Goal: Task Accomplishment & Management: Manage account settings

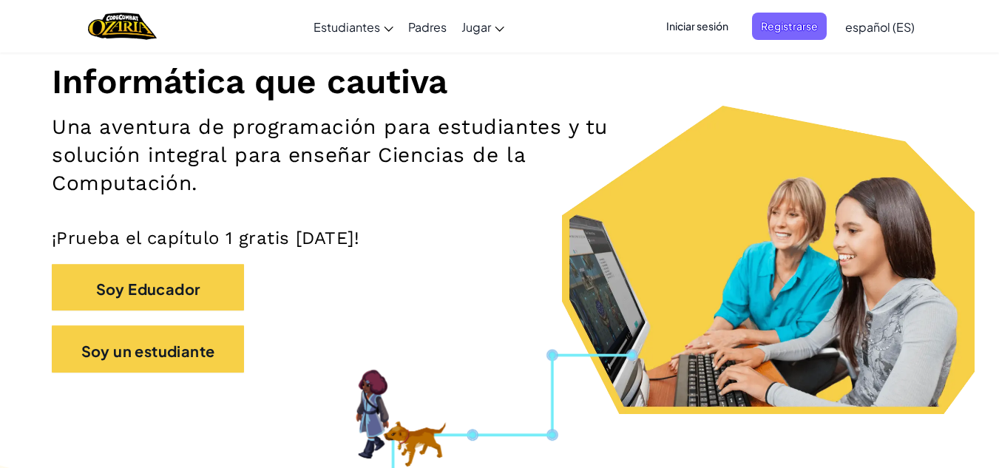
scroll to position [178, 0]
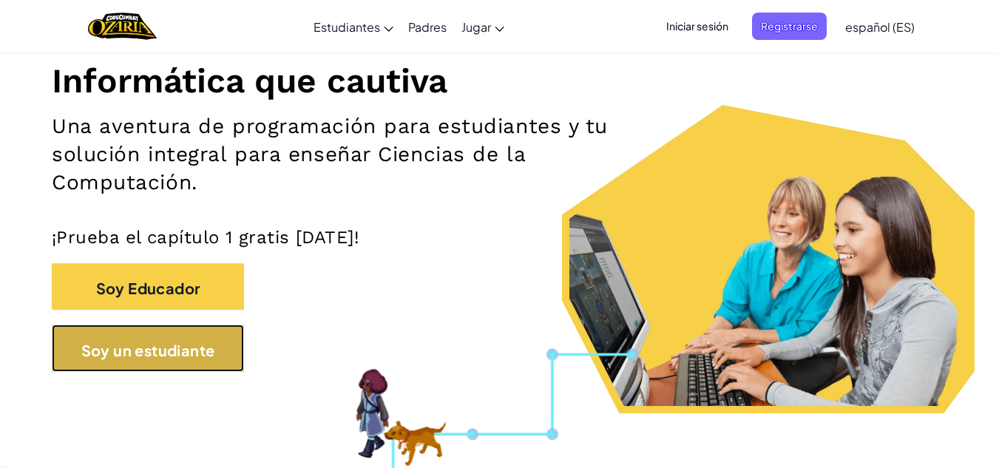
click at [230, 349] on button "Soy un estudiante" at bounding box center [148, 348] width 192 height 47
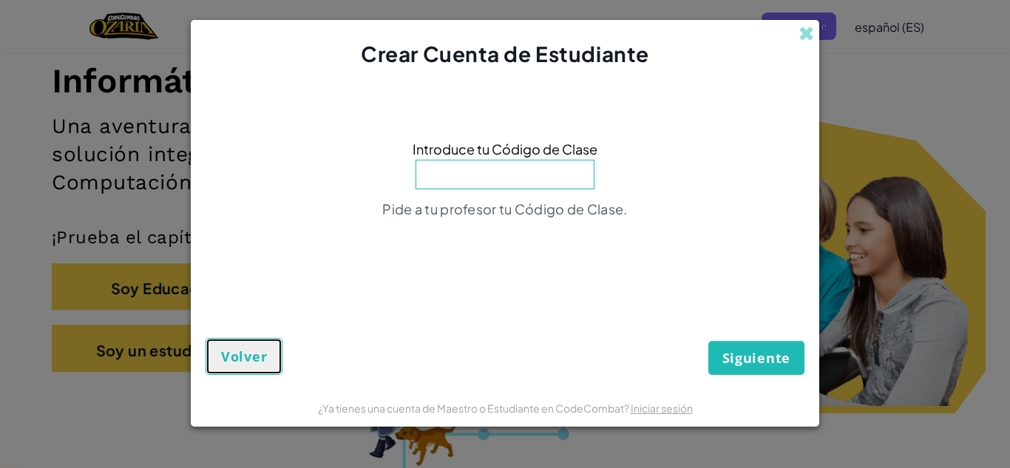
click at [231, 350] on font "Volver" at bounding box center [244, 357] width 46 height 18
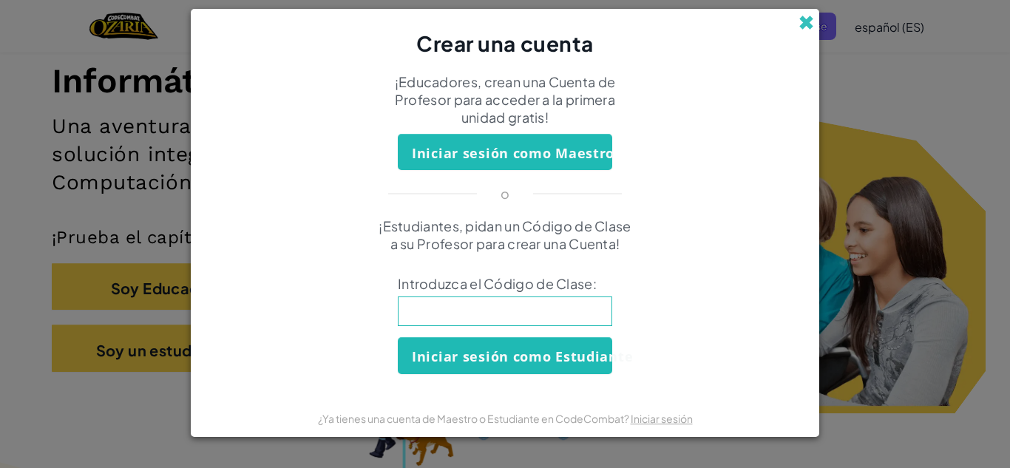
click at [806, 24] on span at bounding box center [807, 23] width 16 height 16
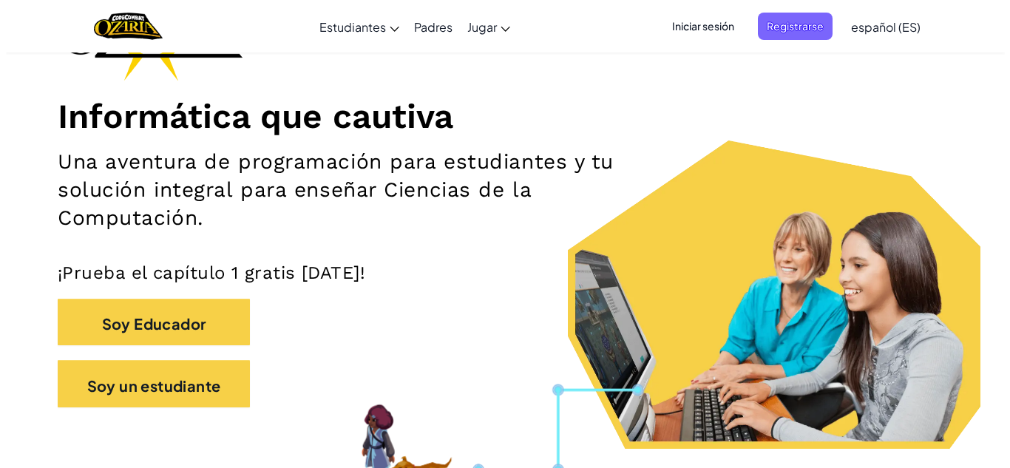
scroll to position [143, 0]
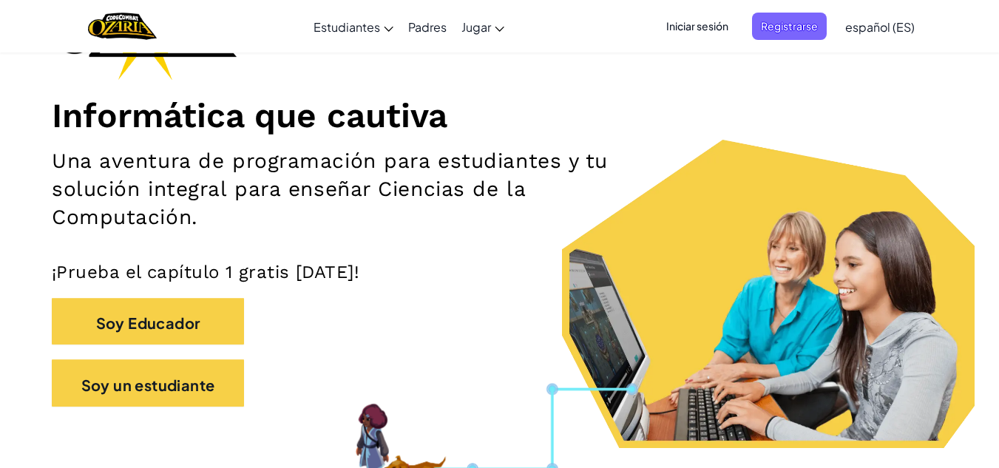
click at [704, 38] on span "Iniciar sesión" at bounding box center [697, 26] width 80 height 27
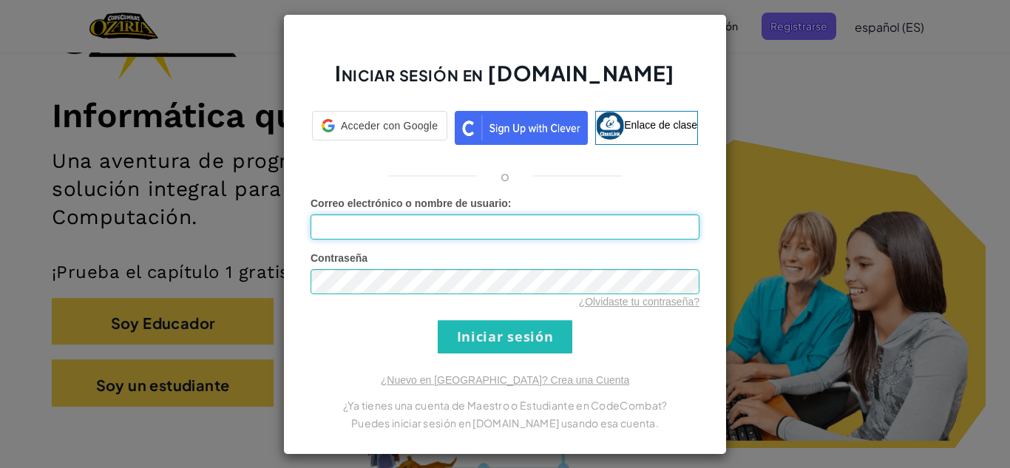
type input "[PERSON_NAME]"
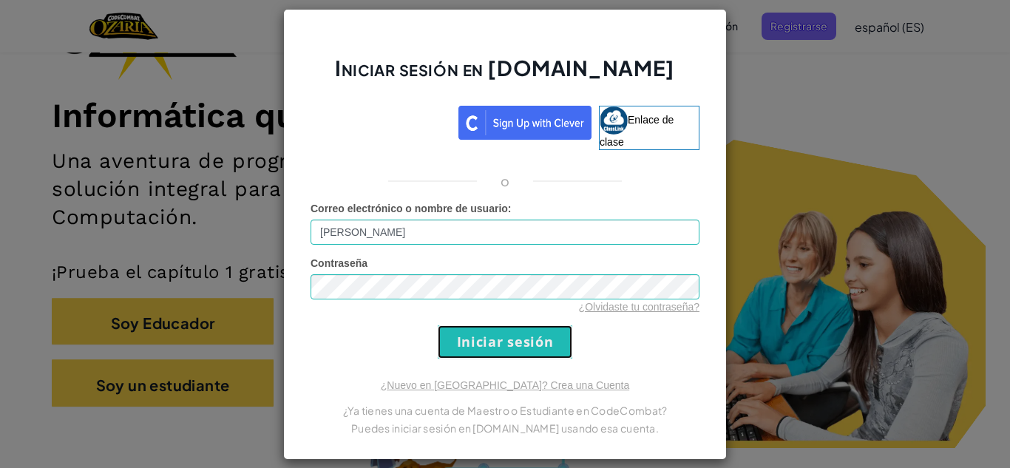
click at [518, 346] on input "Iniciar sesión" at bounding box center [505, 341] width 135 height 33
